Goal: Transaction & Acquisition: Purchase product/service

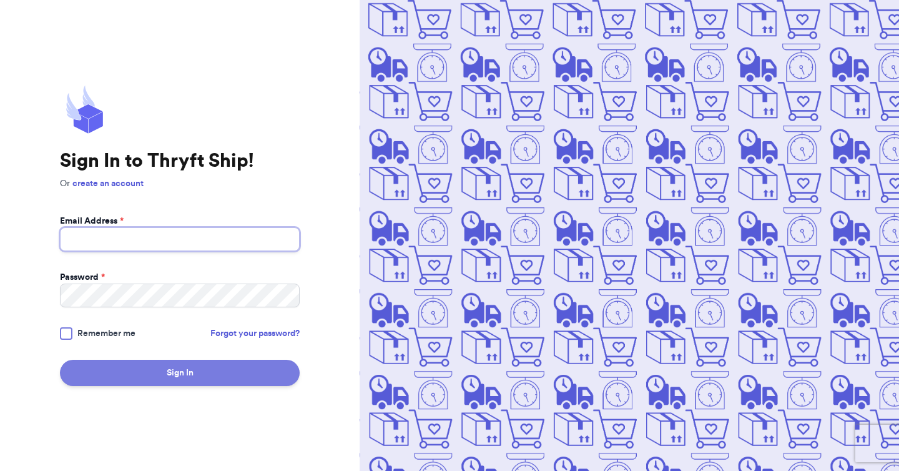
type input "rkobrien82@gmail.com"
click at [147, 370] on button "Sign In" at bounding box center [180, 373] width 240 height 26
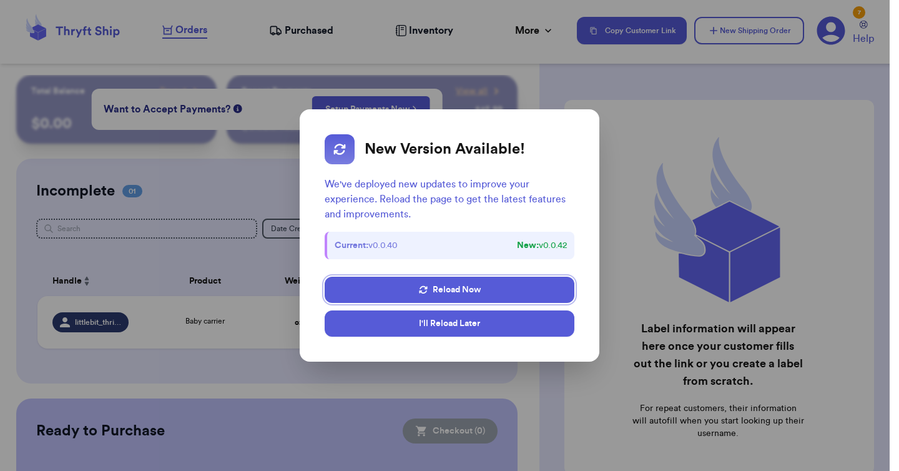
click at [491, 329] on button "I'll Reload Later" at bounding box center [450, 323] width 250 height 26
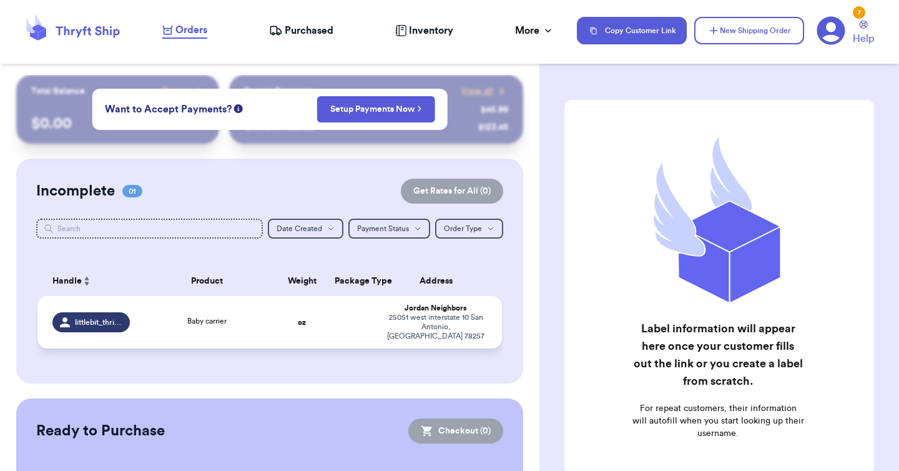
click at [376, 310] on td at bounding box center [352, 322] width 50 height 52
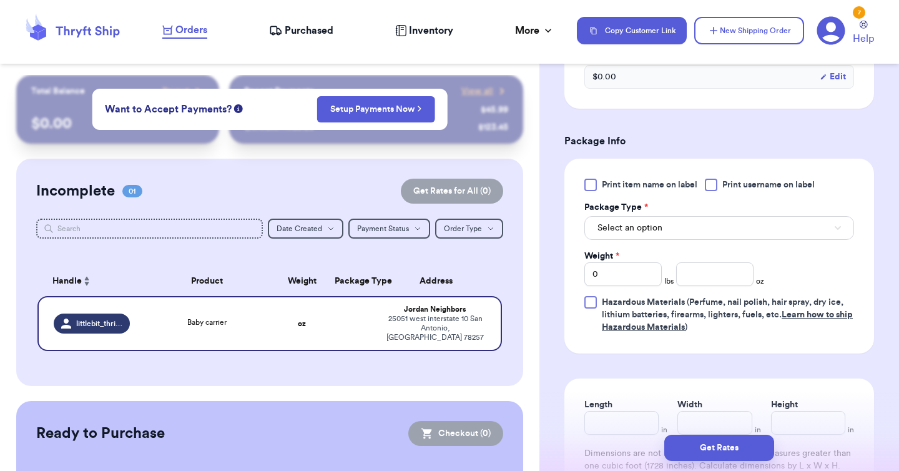
scroll to position [486, 0]
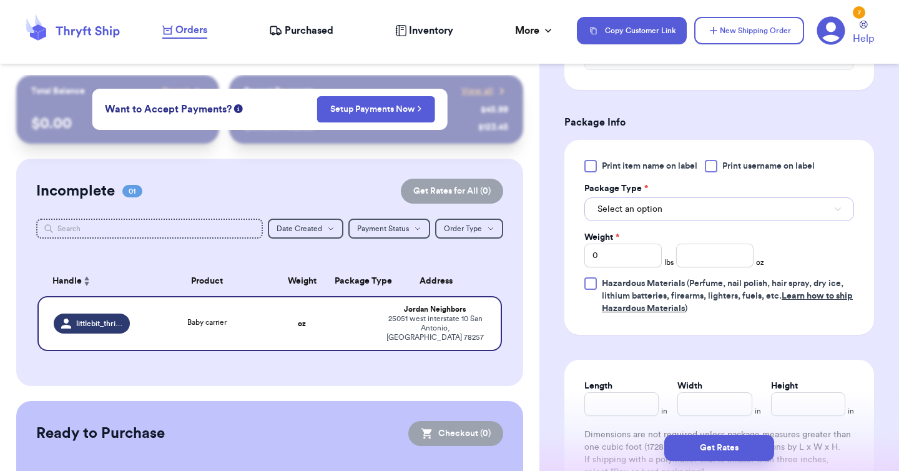
click at [693, 221] on button "Select an option" at bounding box center [719, 209] width 270 height 24
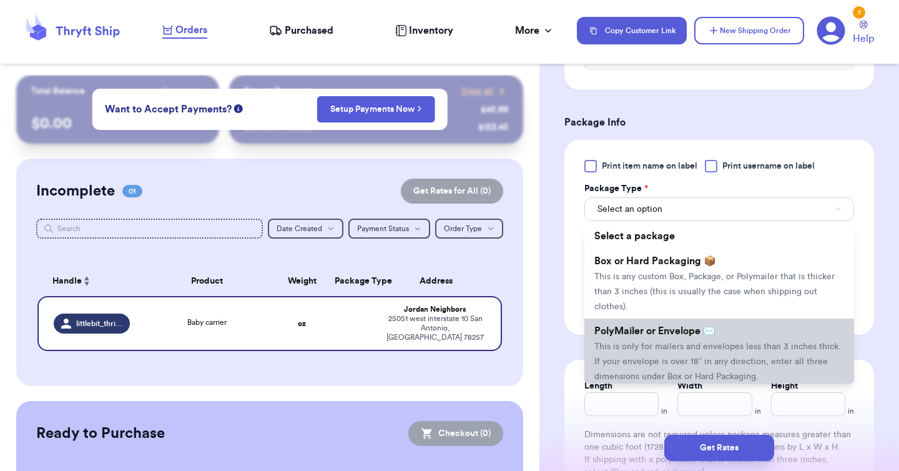
click at [763, 359] on span "This is only for mailers and envelopes less than 3 inches thick. If your envelo…" at bounding box center [717, 361] width 247 height 39
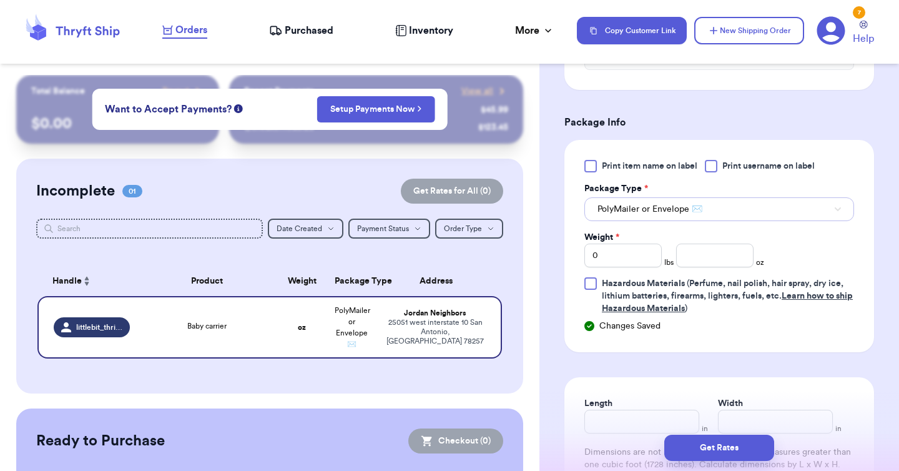
click at [679, 215] on span "PolyMailer or Envelope ✉️" at bounding box center [649, 209] width 105 height 12
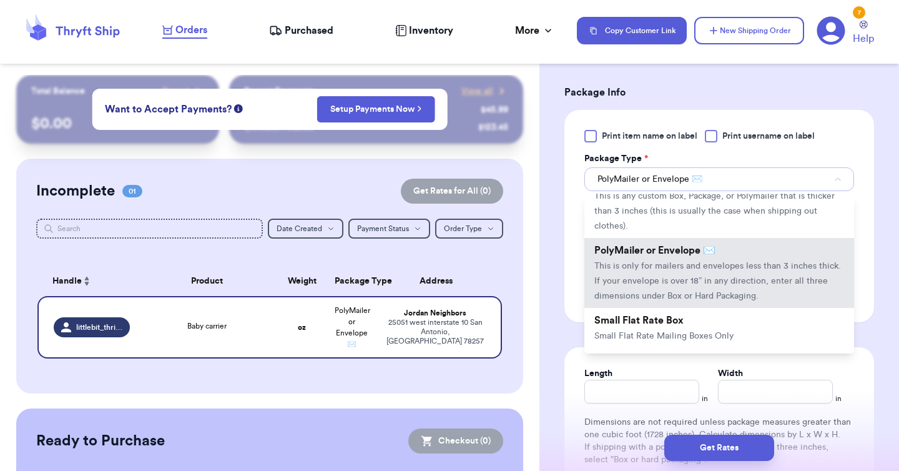
scroll to position [55, 0]
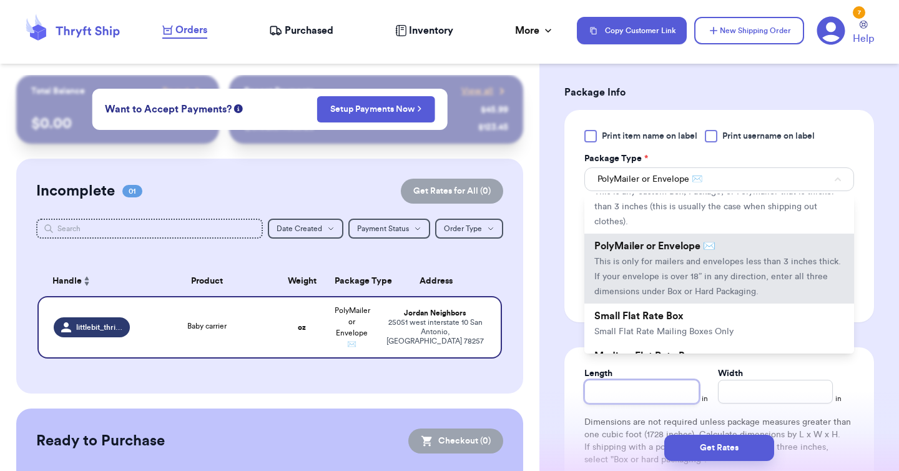
click at [635, 402] on input "Length" at bounding box center [641, 392] width 115 height 24
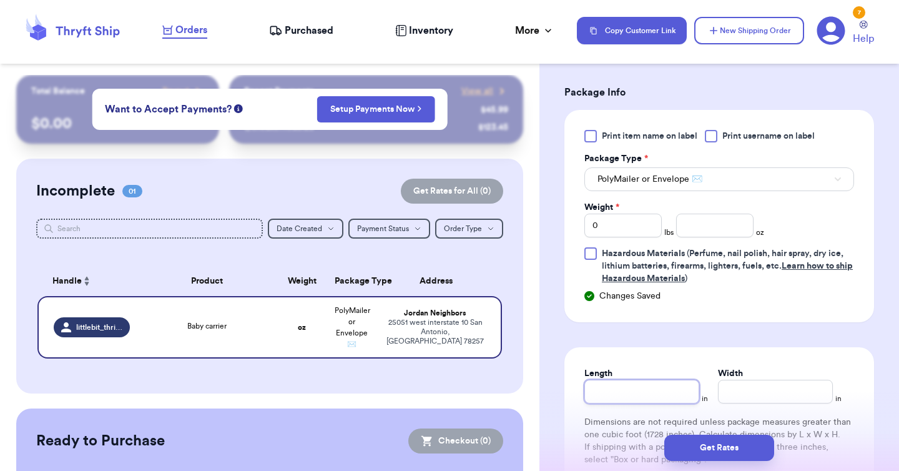
type input "1"
type input "12"
click at [787, 403] on input "Width *" at bounding box center [775, 392] width 115 height 24
type input "9"
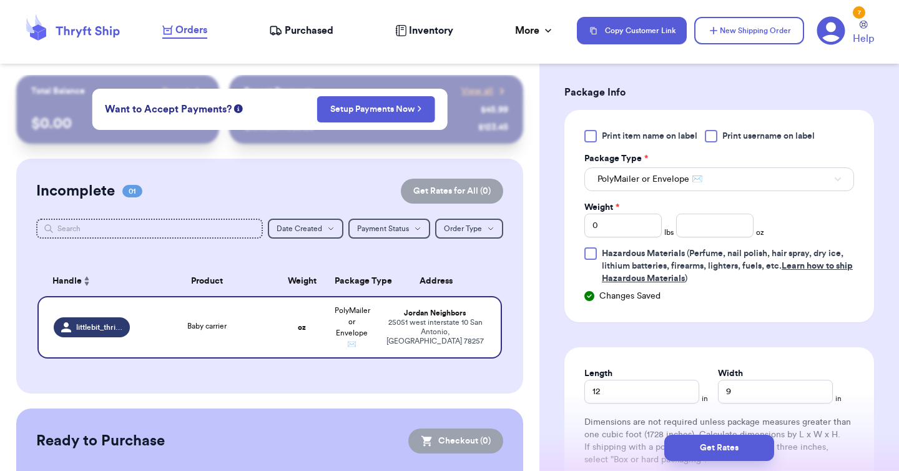
click at [833, 386] on div "Length 12 in Width 9 in" at bounding box center [719, 385] width 270 height 36
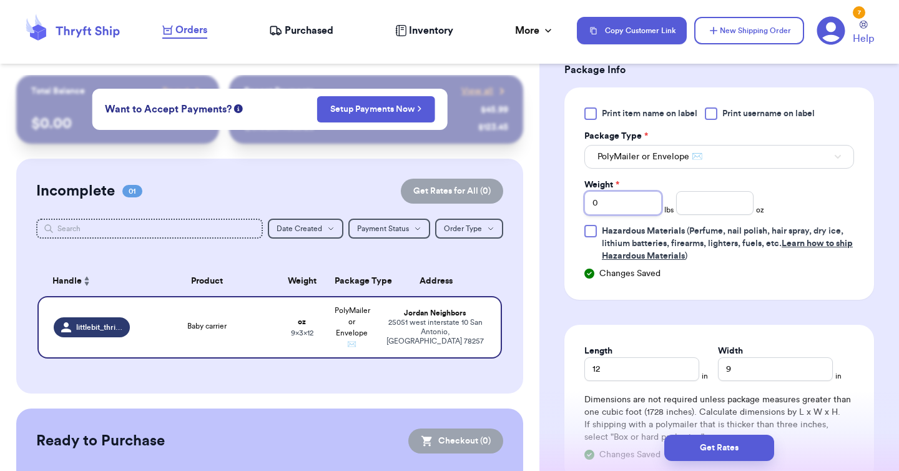
drag, startPoint x: 612, startPoint y: 224, endPoint x: 561, endPoint y: 223, distance: 51.2
click at [561, 223] on div "Shipping Information Delete Label Customer Info Order created: 10/11, 07:09 PM …" at bounding box center [719, 85] width 360 height 1096
type input "2"
click at [702, 215] on input "number" at bounding box center [714, 203] width 77 height 24
type input "24"
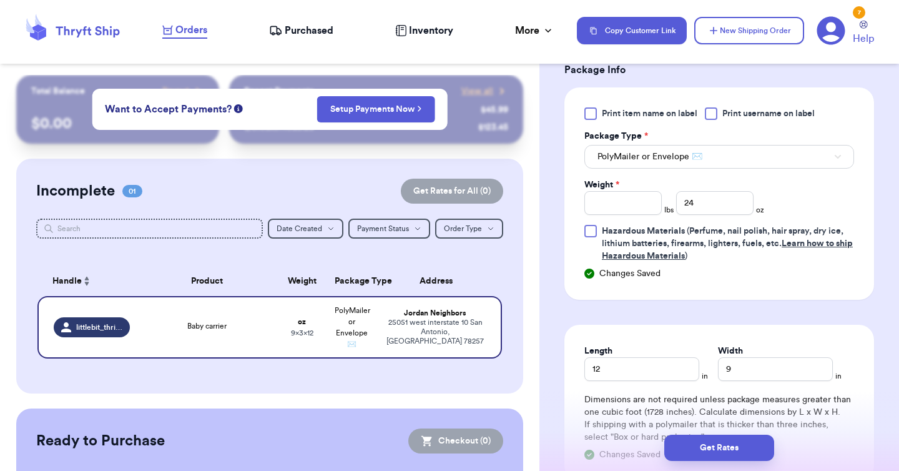
click at [796, 326] on form "Shipping Information Delete Label Customer Info Order created: 10/11, 07:09 PM …" at bounding box center [719, 54] width 310 height 984
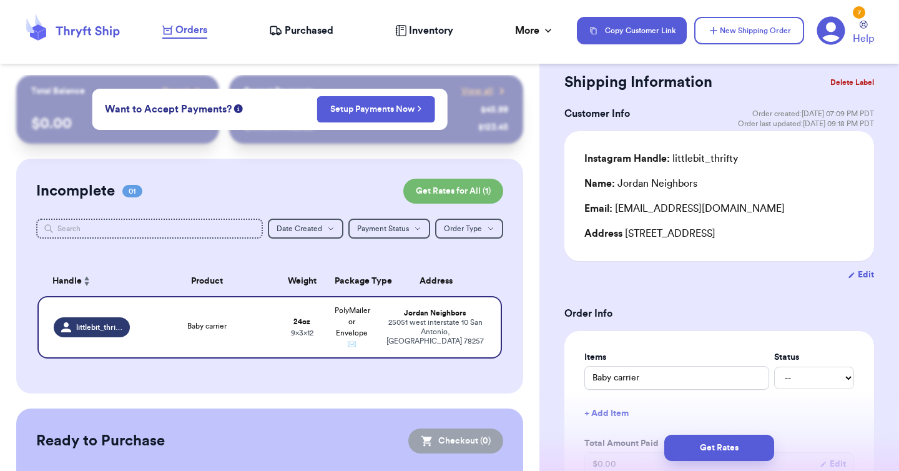
scroll to position [0, 0]
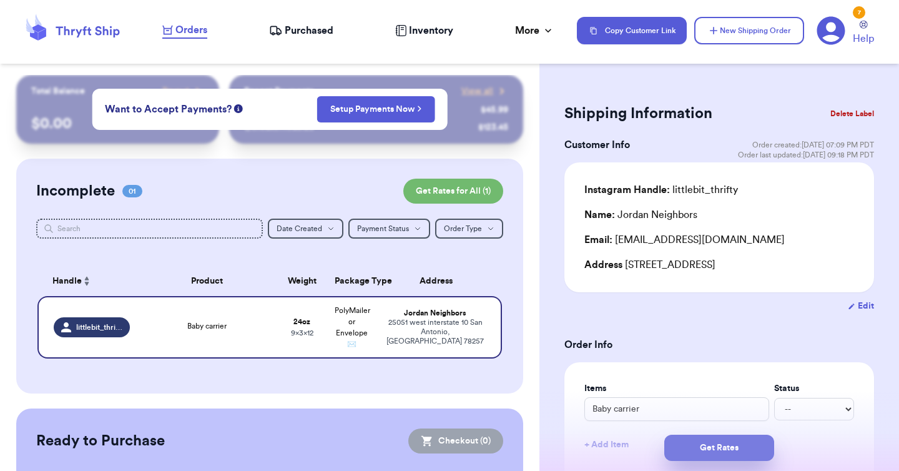
click at [733, 454] on button "Get Rates" at bounding box center [719, 447] width 110 height 26
type input "1"
type input "8"
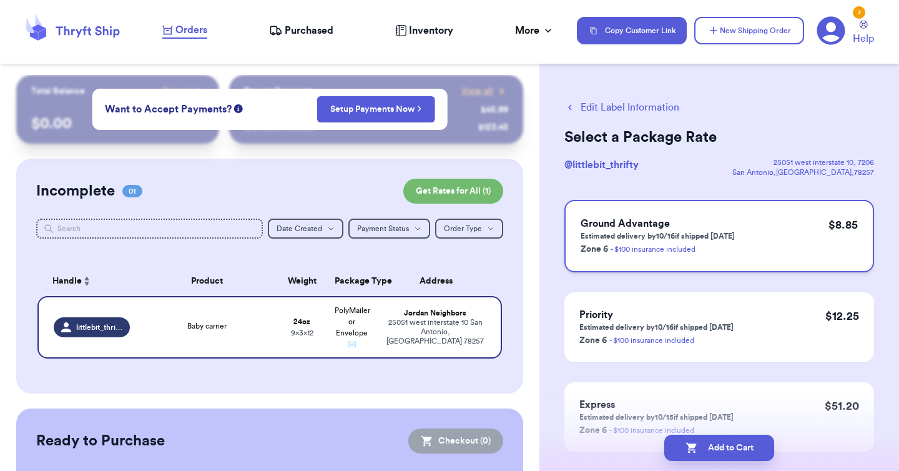
click at [767, 242] on div "Ground Advantage Estimated delivery by 10/16 if shipped today Zone 6 - $100 ins…" at bounding box center [719, 236] width 310 height 72
click at [736, 446] on button "Add to Cart" at bounding box center [719, 447] width 110 height 26
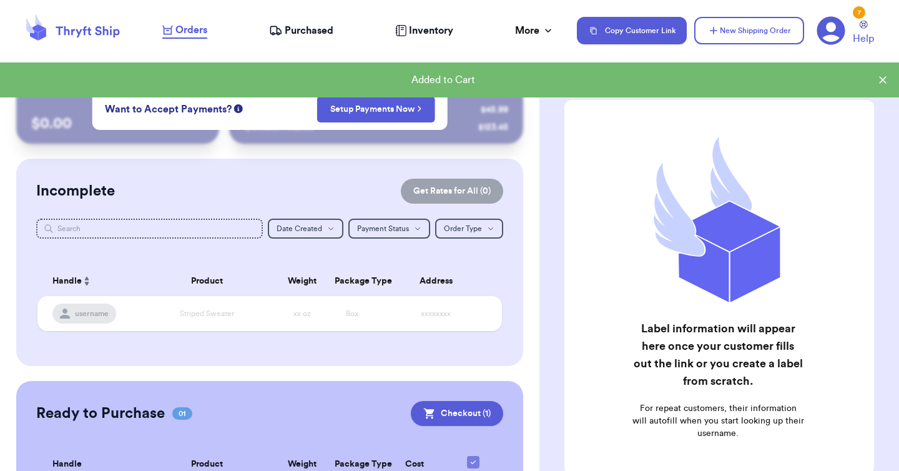
click at [882, 81] on icon at bounding box center [882, 80] width 12 height 12
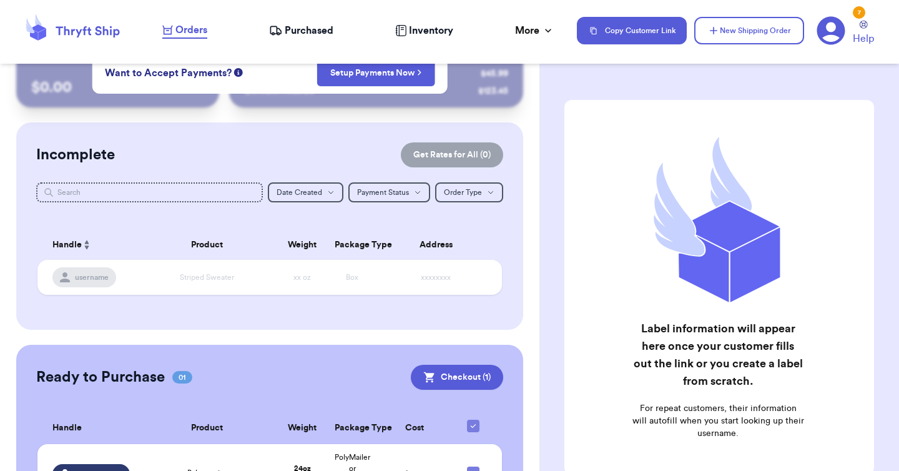
scroll to position [118, 0]
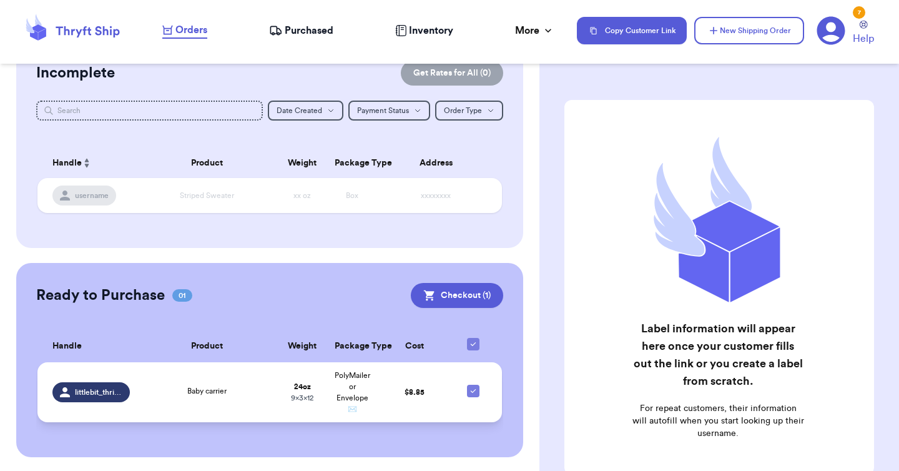
click at [260, 383] on td "Baby carrier" at bounding box center [207, 392] width 140 height 60
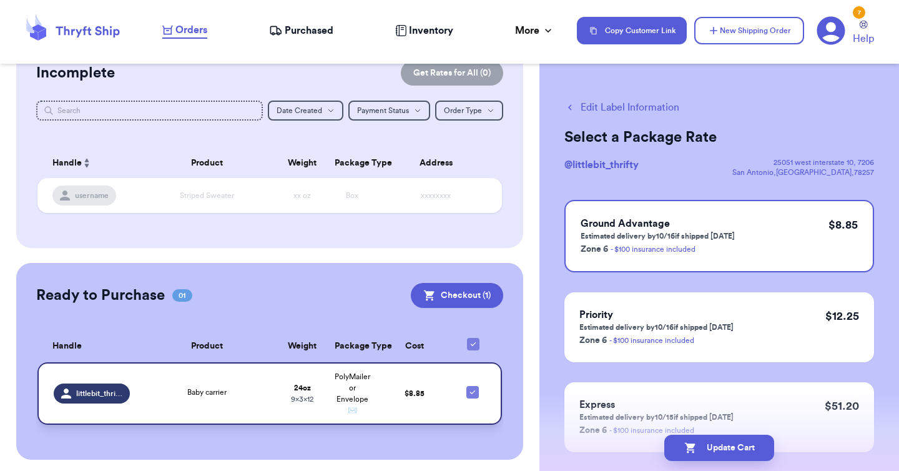
click at [388, 391] on td "$ 8.85" at bounding box center [414, 393] width 75 height 62
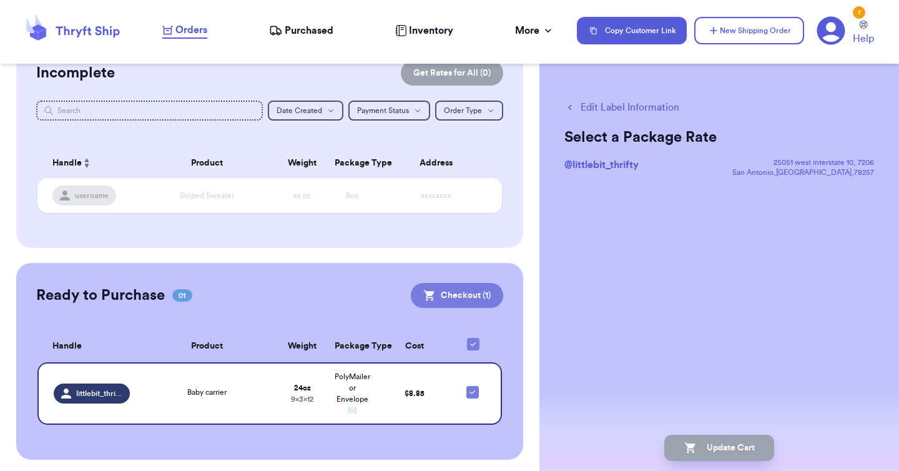
click at [466, 292] on button "Checkout ( 1 )" at bounding box center [457, 295] width 92 height 25
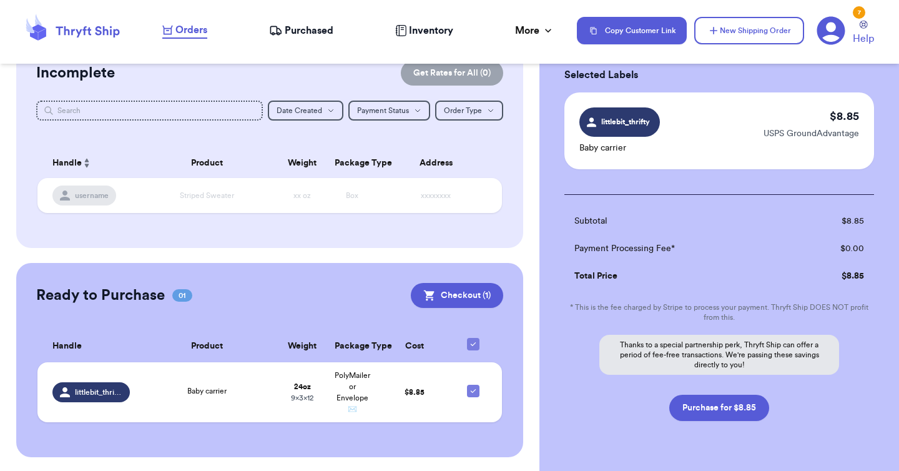
scroll to position [100, 0]
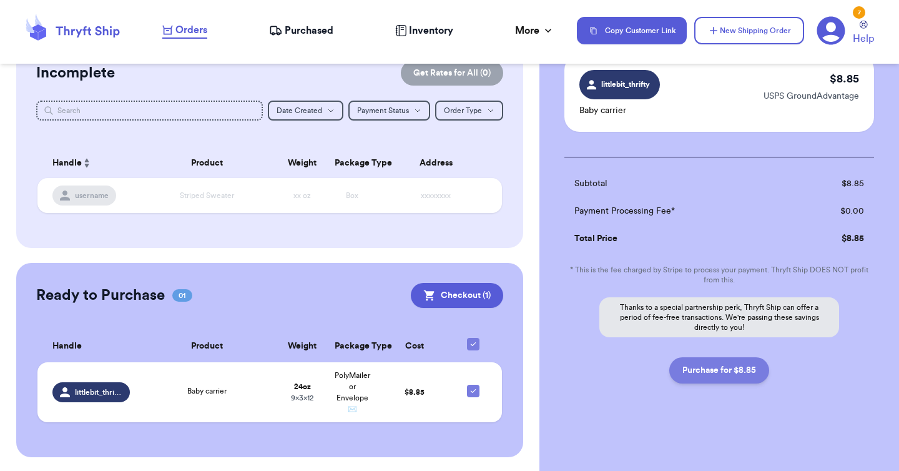
click at [743, 373] on button "Purchase for $8.85" at bounding box center [719, 370] width 100 height 26
checkbox input "false"
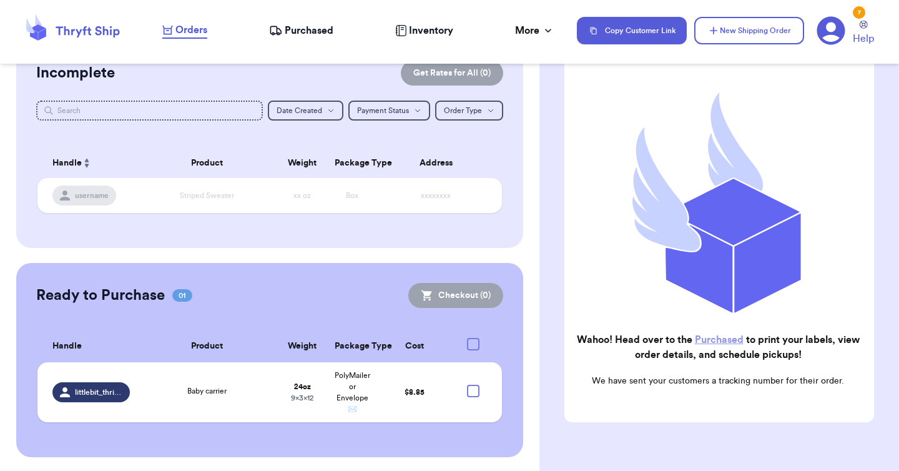
checkbox input "true"
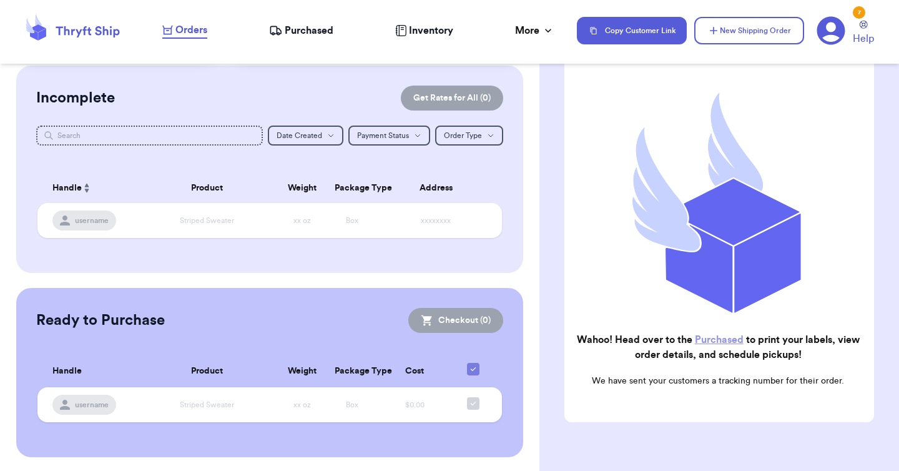
scroll to position [0, 0]
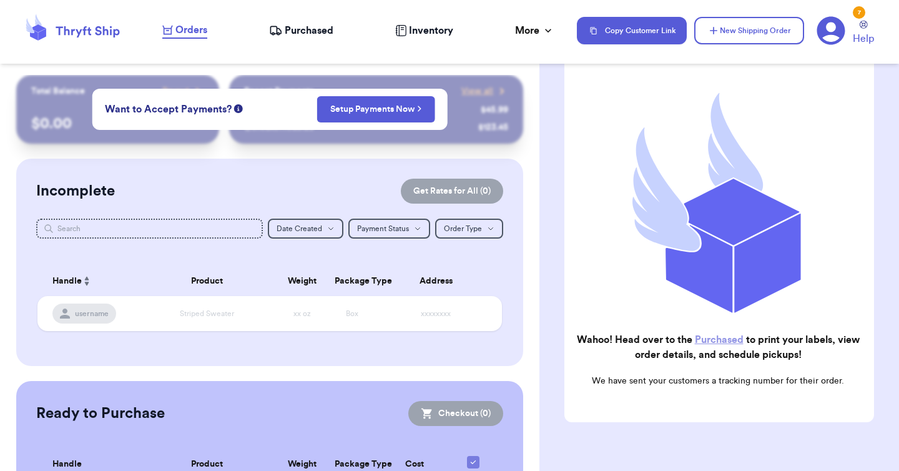
click at [313, 32] on span "Purchased" at bounding box center [309, 30] width 49 height 15
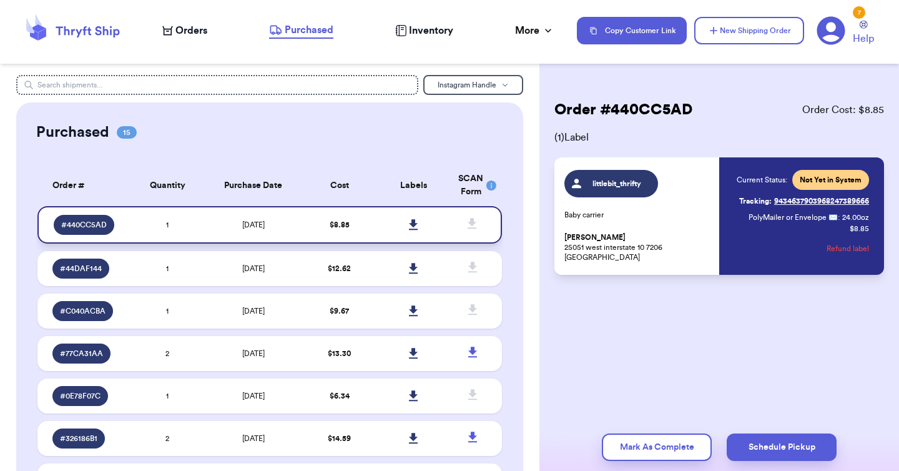
click at [413, 220] on icon at bounding box center [413, 224] width 9 height 11
